Goal: Information Seeking & Learning: Learn about a topic

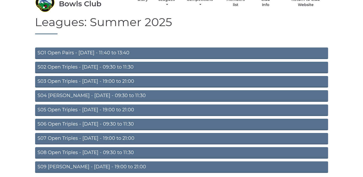
scroll to position [46, 0]
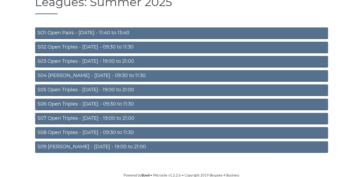
click at [112, 146] on link "S09 Aussie Pairs - Friday - 19:00 to 21:00" at bounding box center [181, 148] width 293 height 12
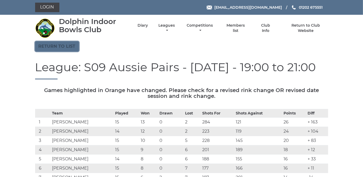
click at [60, 45] on link "Return to list" at bounding box center [57, 46] width 44 height 10
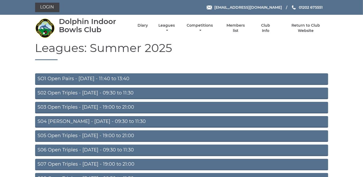
click at [114, 134] on link "S05 Open Triples - [DATE] - 19:00 to 21:00" at bounding box center [181, 137] width 293 height 12
